Goal: Information Seeking & Learning: Learn about a topic

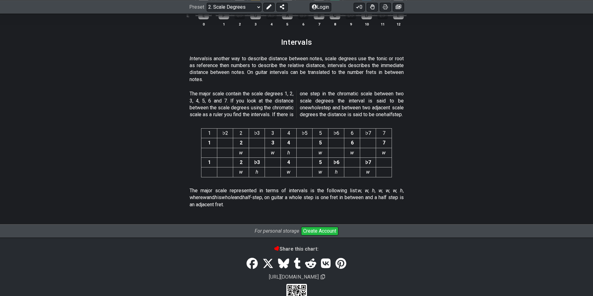
scroll to position [1604, 0]
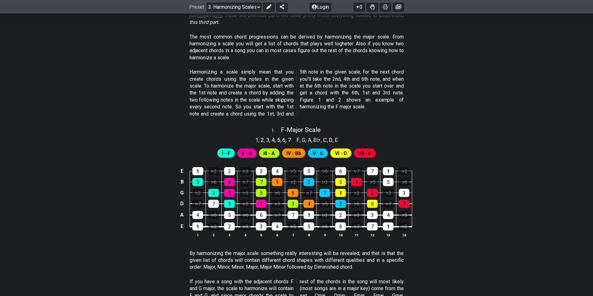
scroll to position [156, 0]
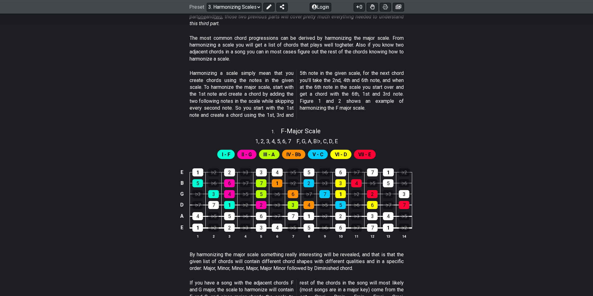
click at [224, 151] on span "I - F" at bounding box center [226, 154] width 8 height 9
click at [241, 152] on span "II - G" at bounding box center [246, 154] width 10 height 9
click at [264, 152] on span "III - A" at bounding box center [269, 154] width 12 height 9
click at [299, 152] on span "IV - Bb" at bounding box center [293, 154] width 15 height 9
drag, startPoint x: 319, startPoint y: 158, endPoint x: 331, endPoint y: 154, distance: 12.7
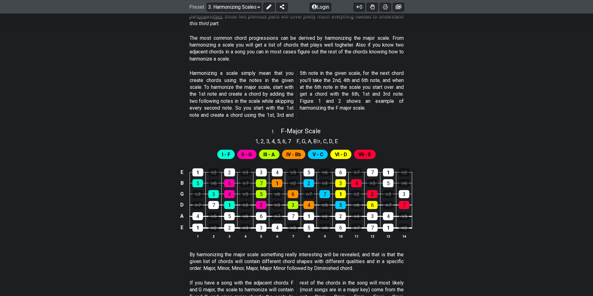
click at [320, 158] on span "V - C" at bounding box center [317, 154] width 11 height 9
click at [347, 154] on span "VI - D" at bounding box center [341, 154] width 12 height 9
click at [361, 152] on span "VII - E" at bounding box center [364, 154] width 13 height 9
click at [276, 180] on div "1" at bounding box center [277, 183] width 11 height 8
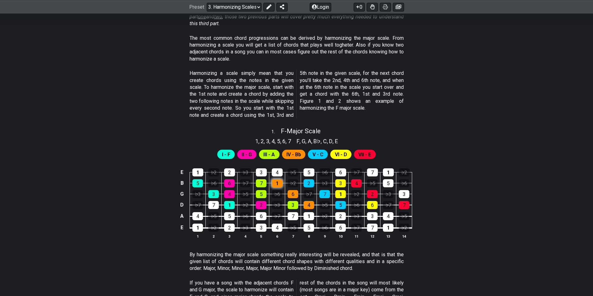
click at [277, 181] on div "1" at bounding box center [277, 183] width 11 height 8
click at [279, 184] on div "1" at bounding box center [277, 183] width 11 height 8
click at [281, 197] on div "♭6" at bounding box center [277, 194] width 11 height 8
click at [280, 196] on div "♭6" at bounding box center [277, 194] width 11 height 8
click at [280, 194] on div "♭6" at bounding box center [277, 194] width 11 height 8
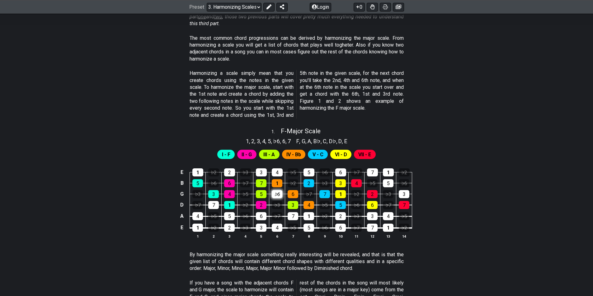
click at [279, 193] on div "♭6" at bounding box center [277, 194] width 11 height 8
click at [282, 206] on div "♭3" at bounding box center [277, 205] width 11 height 8
click at [198, 184] on div "5" at bounding box center [197, 183] width 11 height 8
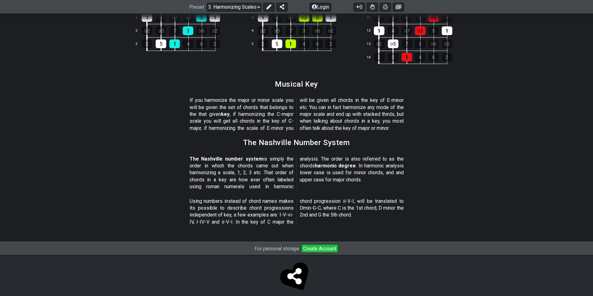
scroll to position [682, 0]
